Goal: Task Accomplishment & Management: Manage account settings

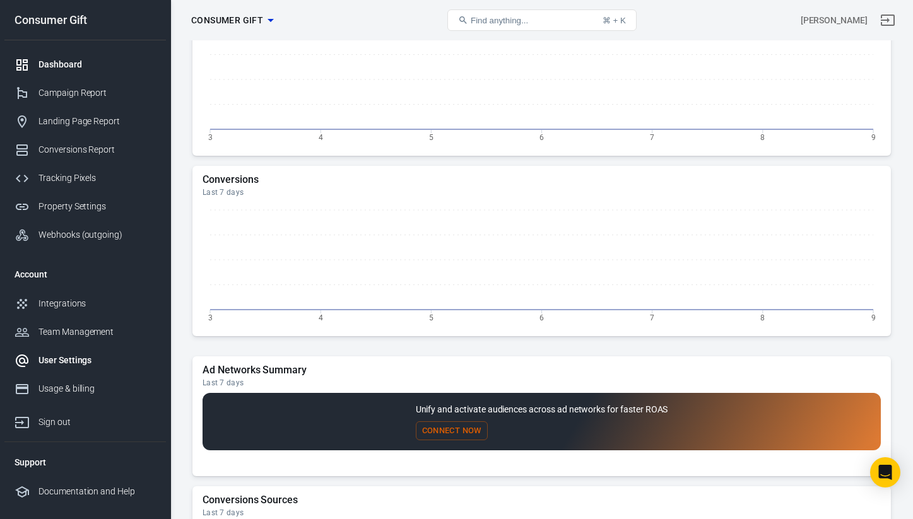
click at [95, 353] on link "User Settings" at bounding box center [85, 360] width 162 height 28
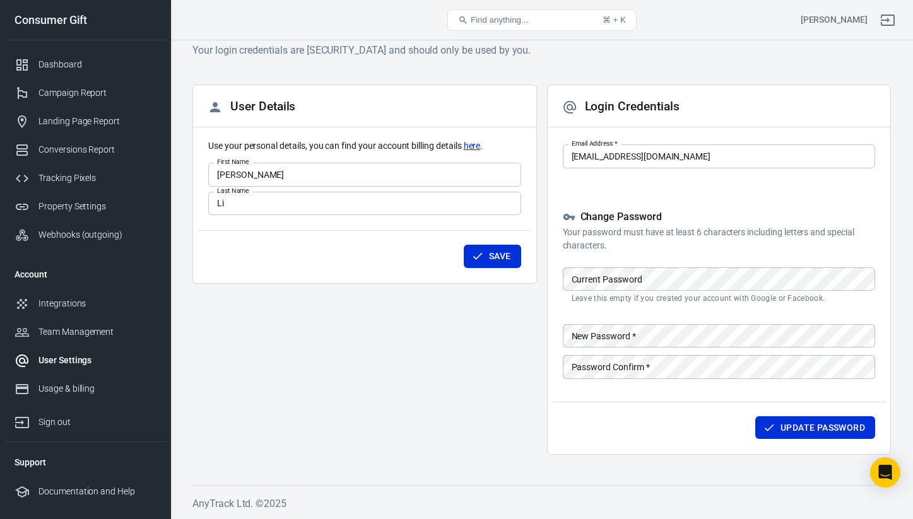
click at [527, 67] on main "If you need multiple user access, please create new login details for each of y…" at bounding box center [541, 246] width 699 height 439
click at [71, 331] on div "Team Management" at bounding box center [96, 332] width 117 height 13
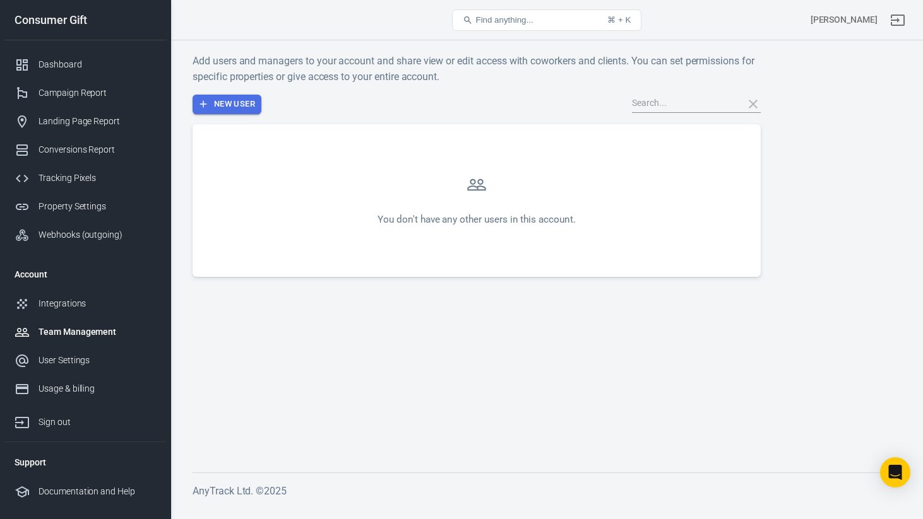
click at [235, 107] on button "New User" at bounding box center [226, 105] width 69 height 20
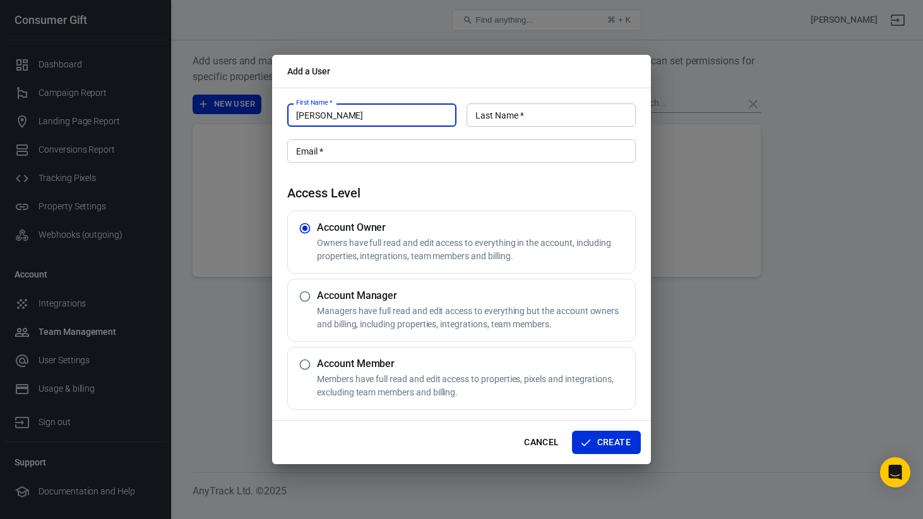
type input "[PERSON_NAME]"
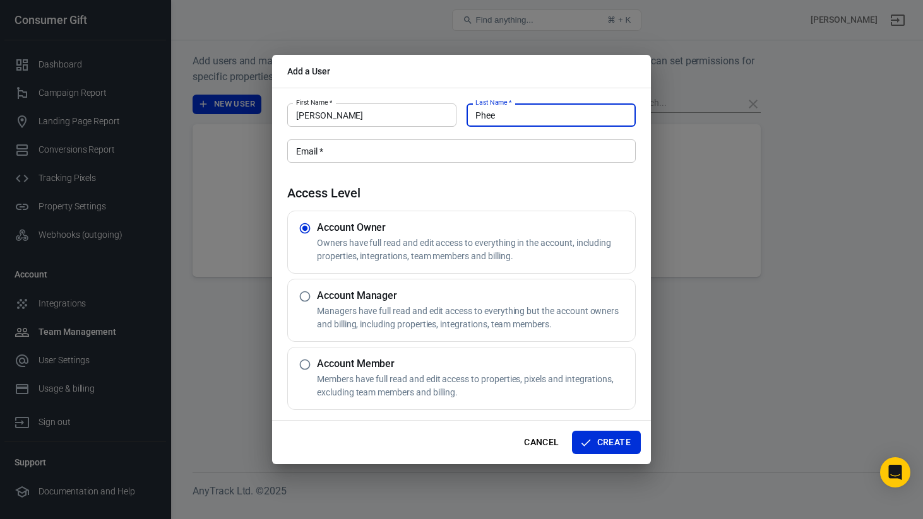
type input "Phee"
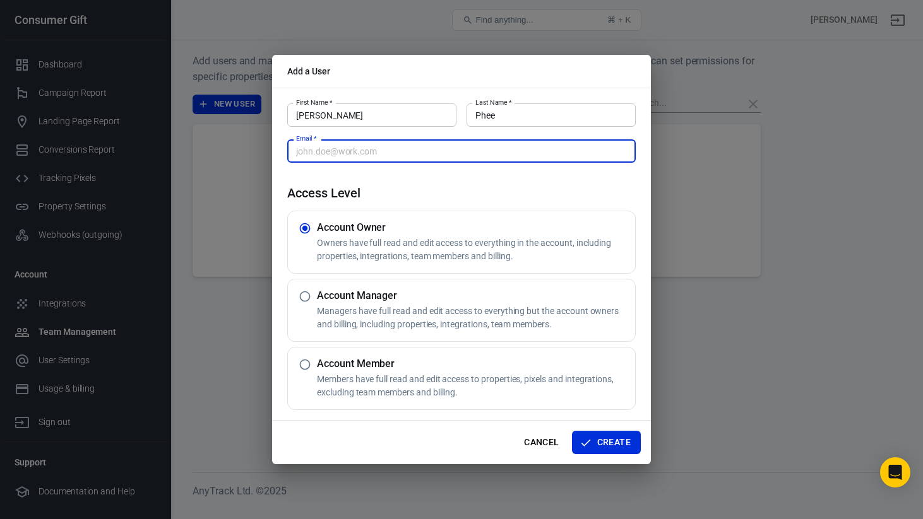
paste input "[EMAIL_ADDRESS][DOMAIN_NAME]"
type input "[EMAIL_ADDRESS][DOMAIN_NAME]"
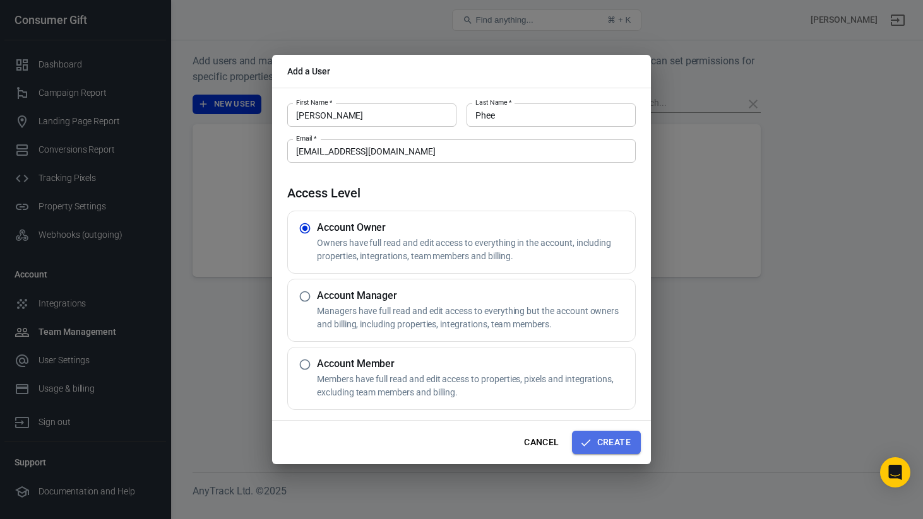
click at [620, 443] on button "Create" at bounding box center [606, 442] width 69 height 23
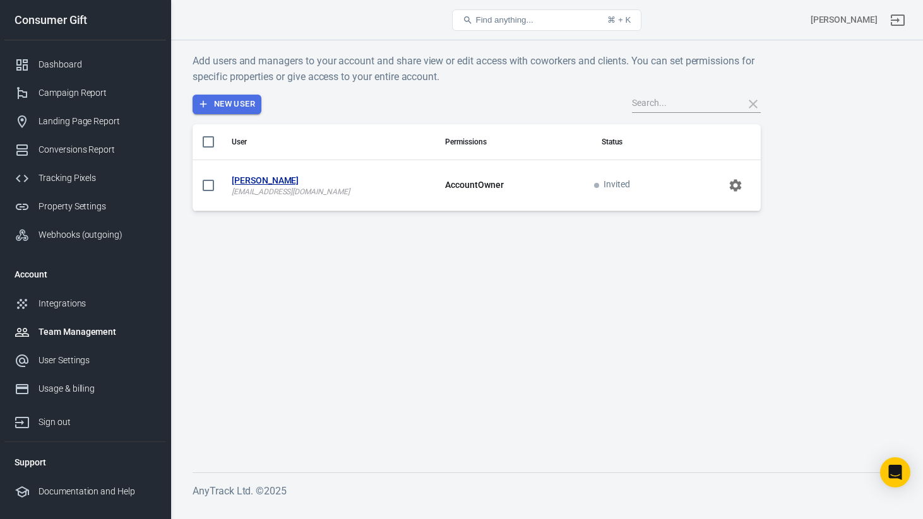
click at [227, 95] on button "New User" at bounding box center [226, 105] width 69 height 20
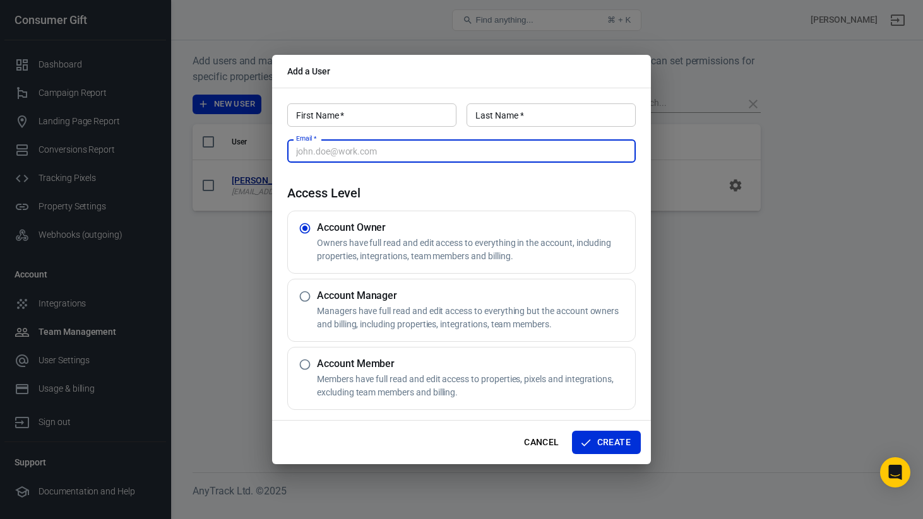
paste input "[PERSON_NAME][EMAIL_ADDRESS][DOMAIN_NAME]"
type input "[PERSON_NAME][EMAIL_ADDRESS][DOMAIN_NAME]"
click at [386, 112] on input "First Name   *" at bounding box center [371, 114] width 169 height 23
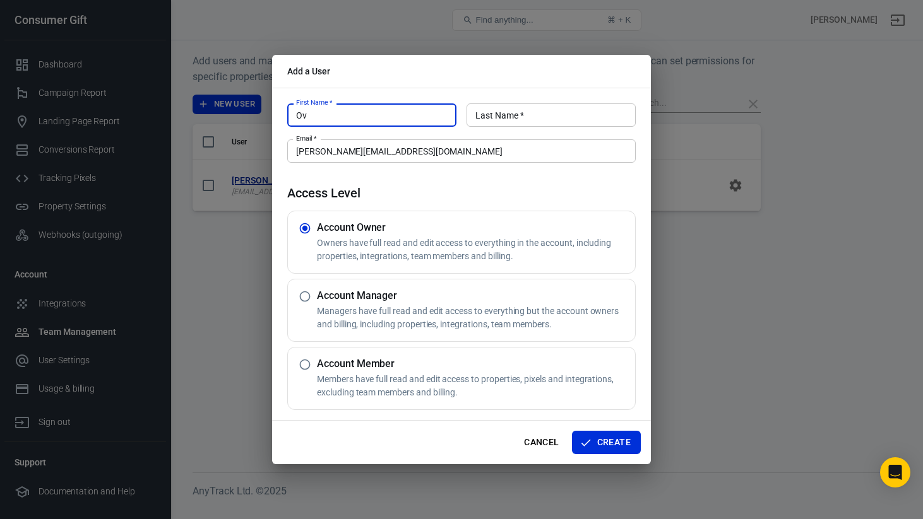
type input "O"
type input "[PERSON_NAME]"
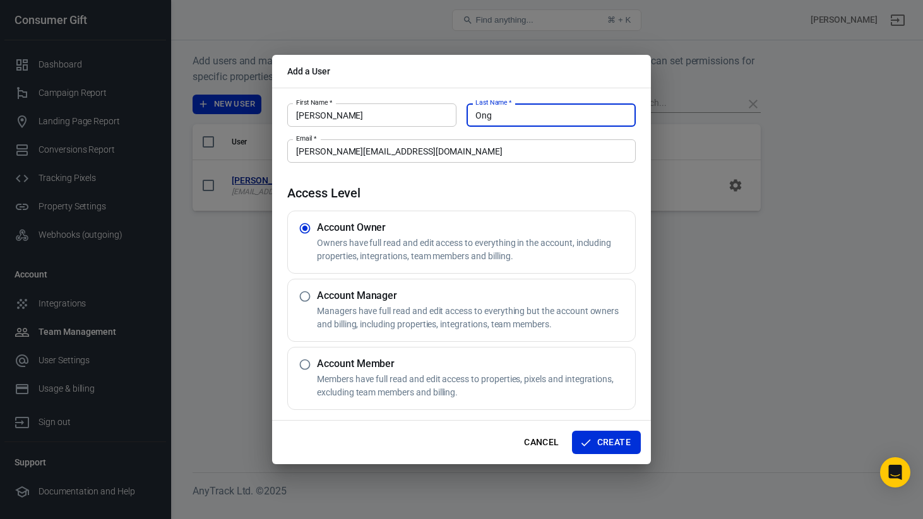
type input "Ong"
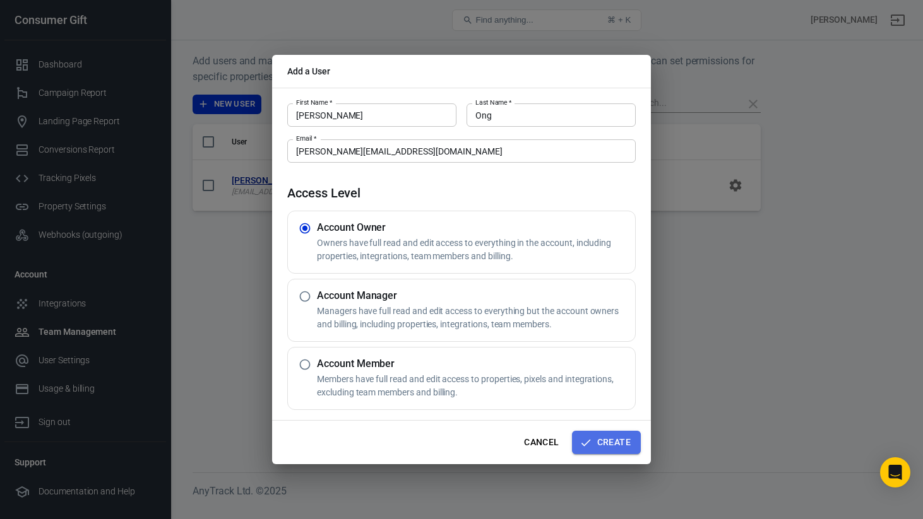
click at [610, 440] on button "Create" at bounding box center [606, 442] width 69 height 23
